Goal: Information Seeking & Learning: Find specific fact

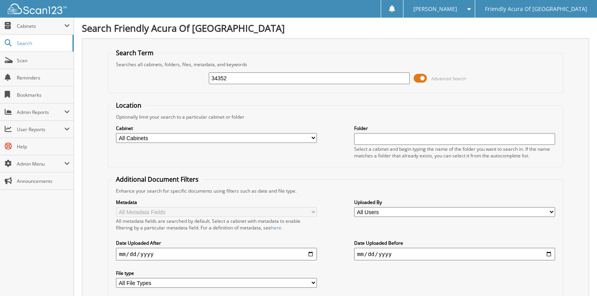
type input "34352"
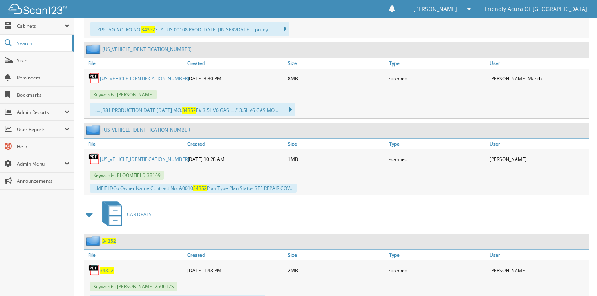
scroll to position [533, 0]
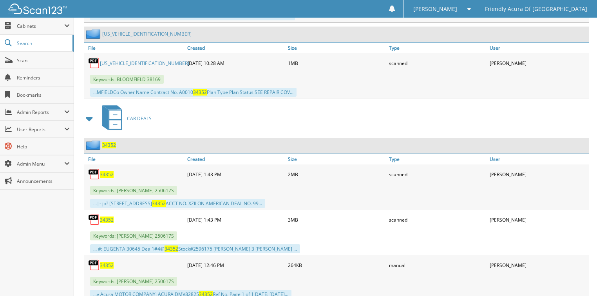
click at [111, 171] on span "34352" at bounding box center [107, 174] width 14 height 7
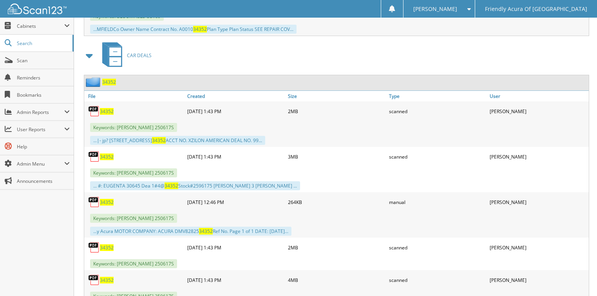
scroll to position [596, 0]
click at [107, 154] on span "34352" at bounding box center [107, 157] width 14 height 7
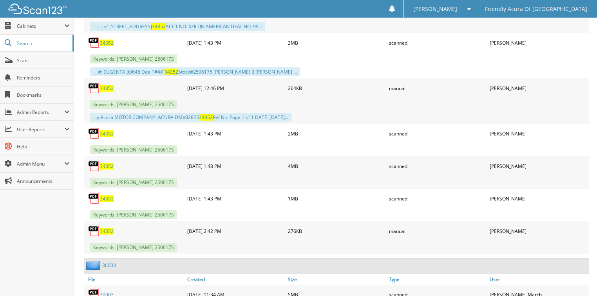
scroll to position [721, 0]
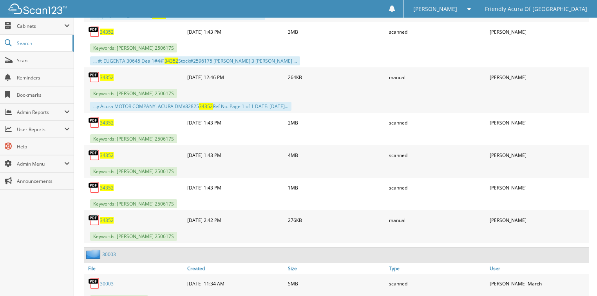
click at [106, 120] on span "34352" at bounding box center [107, 123] width 14 height 7
